Goal: Task Accomplishment & Management: Manage account settings

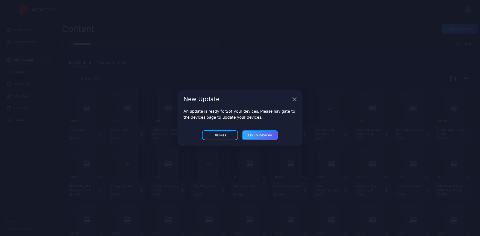
click at [266, 136] on div "Go to devices" at bounding box center [260, 135] width 24 height 4
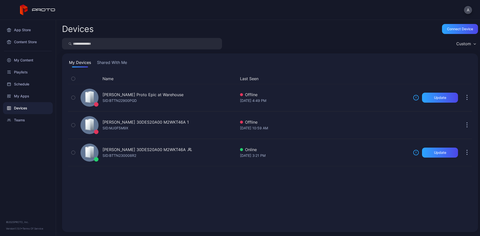
click at [149, 211] on div "Name Last Seen [PERSON_NAME] Proto Epic at Warehouse SID: BTTN22900PGD Offline …" at bounding box center [270, 150] width 404 height 153
click at [26, 71] on div "Playlists" at bounding box center [28, 72] width 50 height 12
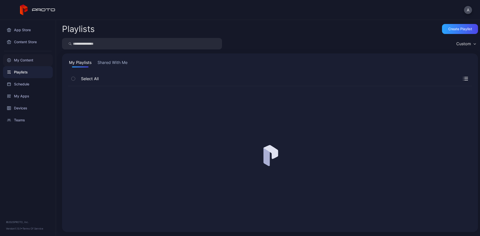
click at [30, 61] on div "My Content" at bounding box center [28, 60] width 50 height 12
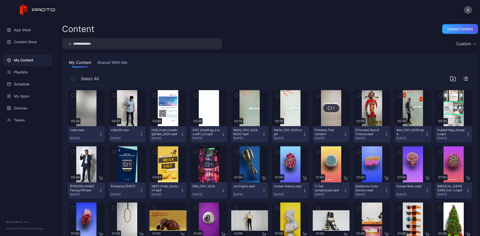
click at [448, 28] on div "Upload Content" at bounding box center [461, 29] width 26 height 4
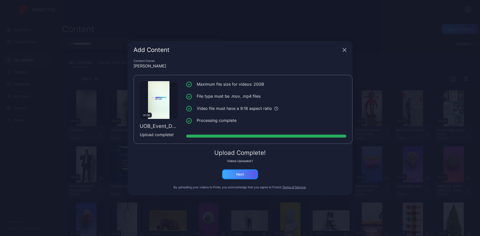
click at [247, 174] on div "Next" at bounding box center [240, 175] width 36 height 10
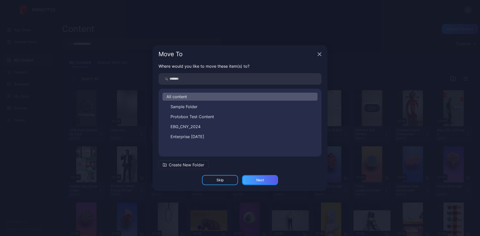
click at [266, 182] on div "Next" at bounding box center [260, 180] width 36 height 10
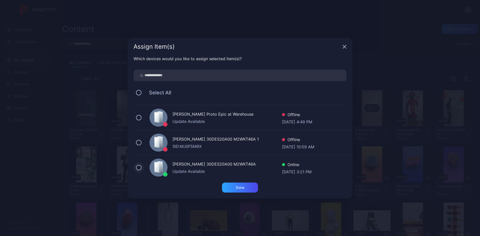
click at [140, 168] on button at bounding box center [139, 168] width 6 height 6
click at [246, 189] on div "Done" at bounding box center [240, 188] width 36 height 10
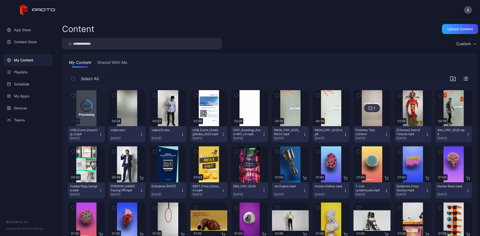
click at [263, 25] on div "Content Upload Content" at bounding box center [270, 29] width 416 height 10
click at [100, 136] on icon "button" at bounding box center [101, 135] width 4 height 4
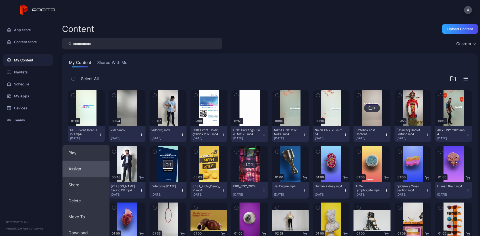
click at [84, 169] on button "Assign" at bounding box center [86, 169] width 47 height 16
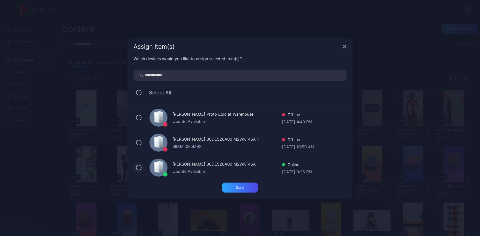
click at [138, 168] on button at bounding box center [139, 168] width 6 height 6
click at [247, 189] on div "Done" at bounding box center [240, 188] width 36 height 10
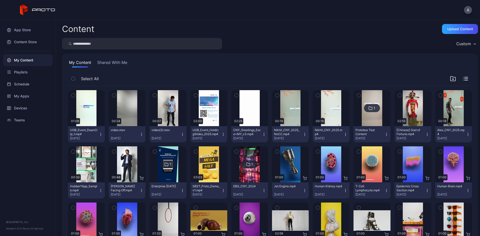
click at [101, 134] on icon "button" at bounding box center [101, 135] width 4 height 4
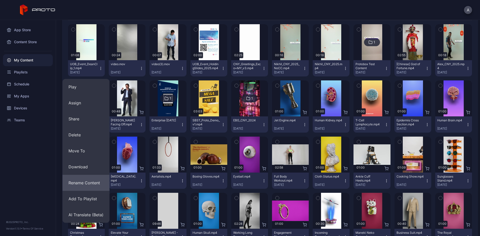
scroll to position [75, 0]
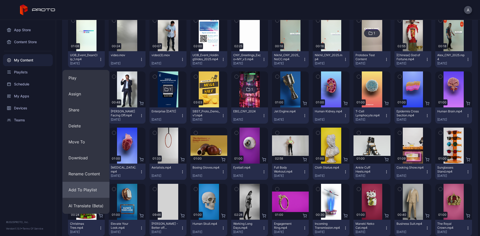
click at [91, 187] on button "Add To Playlist" at bounding box center [86, 190] width 47 height 16
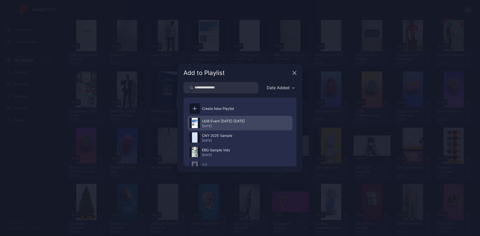
click at [228, 119] on div "UOB Event [DATE]-[DATE]" at bounding box center [223, 121] width 43 height 6
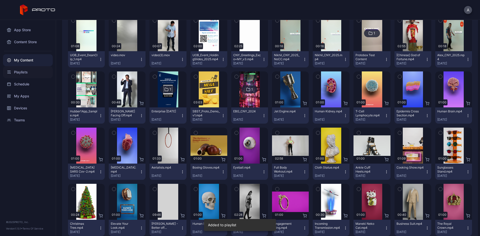
click at [27, 74] on div "Playlists" at bounding box center [28, 72] width 50 height 12
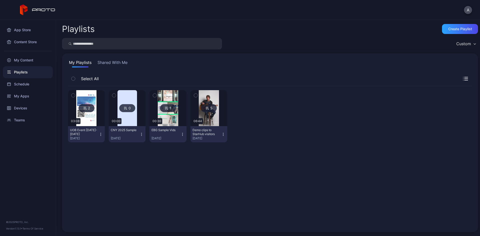
click at [166, 193] on div "2 03:08 UOB Event [DATE]-3 Oct [DATE], 2025 0 00:00 CNY 2025 Sample [DATE] 1 00…" at bounding box center [270, 156] width 404 height 140
click at [86, 109] on icon at bounding box center [85, 108] width 4 height 6
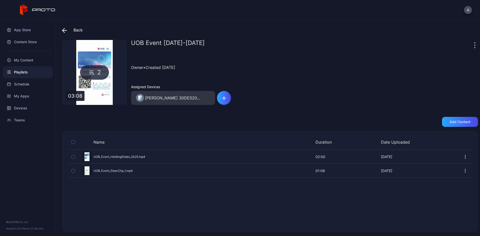
click at [75, 172] on icon "button" at bounding box center [74, 171] width 4 height 6
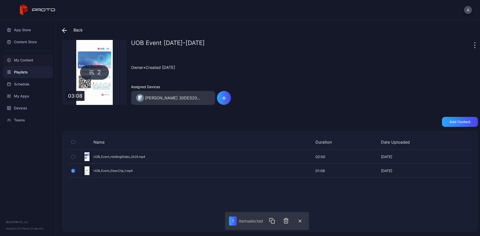
click at [22, 63] on div "My Content" at bounding box center [28, 60] width 50 height 12
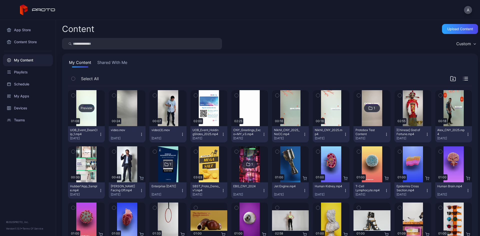
click at [86, 119] on div "Preview" at bounding box center [86, 108] width 37 height 36
click at [99, 134] on icon "button" at bounding box center [101, 135] width 4 height 4
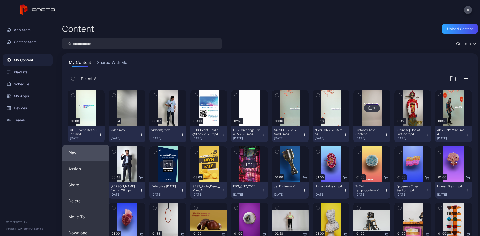
click at [87, 151] on button "Play" at bounding box center [86, 153] width 47 height 16
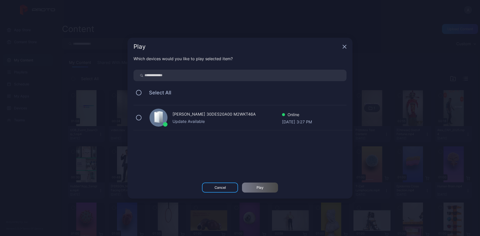
click at [141, 120] on div "[PERSON_NAME] 30DES20A00 M2WKT46A Update Available Online [DATE] 3:27 PM" at bounding box center [243, 118] width 219 height 25
click at [258, 190] on div "Play" at bounding box center [260, 188] width 36 height 10
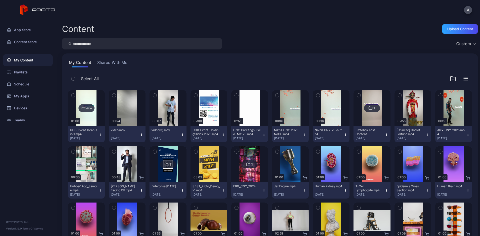
click at [90, 118] on div "Preview" at bounding box center [86, 108] width 37 height 36
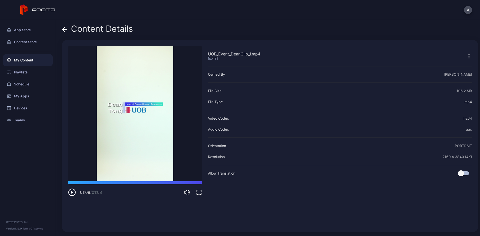
click at [144, 216] on div "UOB_Event_DeanClip_1.mp4 [DATE] Sorry, your browser doesn‘t support embedded vi…" at bounding box center [135, 136] width 134 height 180
click at [466, 57] on icon "button" at bounding box center [469, 56] width 6 height 6
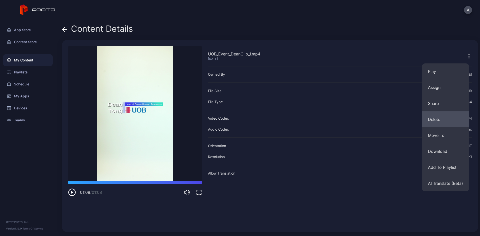
click at [441, 117] on button "Delete" at bounding box center [445, 120] width 47 height 16
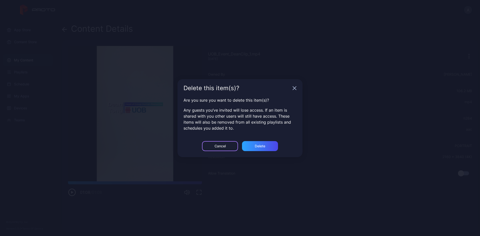
click at [219, 147] on div "Cancel" at bounding box center [220, 146] width 11 height 4
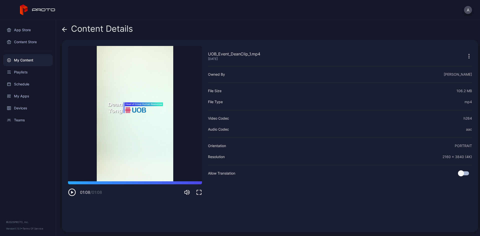
click at [469, 56] on icon "button" at bounding box center [469, 56] width 1 height 1
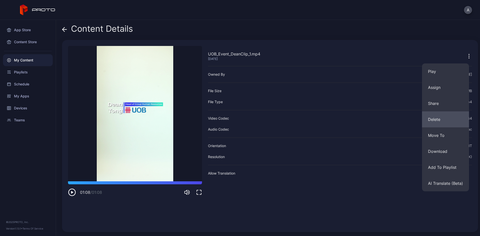
click at [440, 118] on button "Delete" at bounding box center [445, 120] width 47 height 16
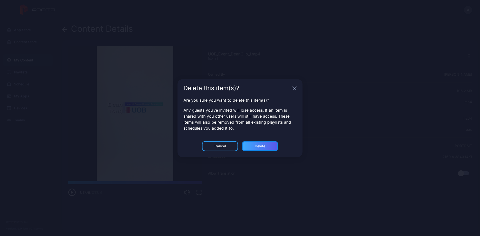
click at [263, 148] on div "Delete" at bounding box center [260, 146] width 11 height 4
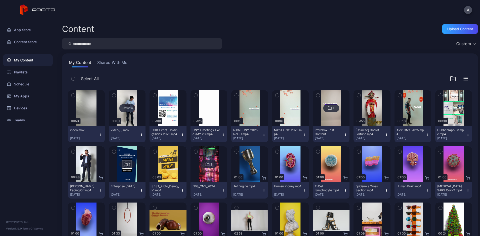
click at [124, 111] on div "Preview" at bounding box center [127, 108] width 16 height 8
